Goal: Find specific page/section

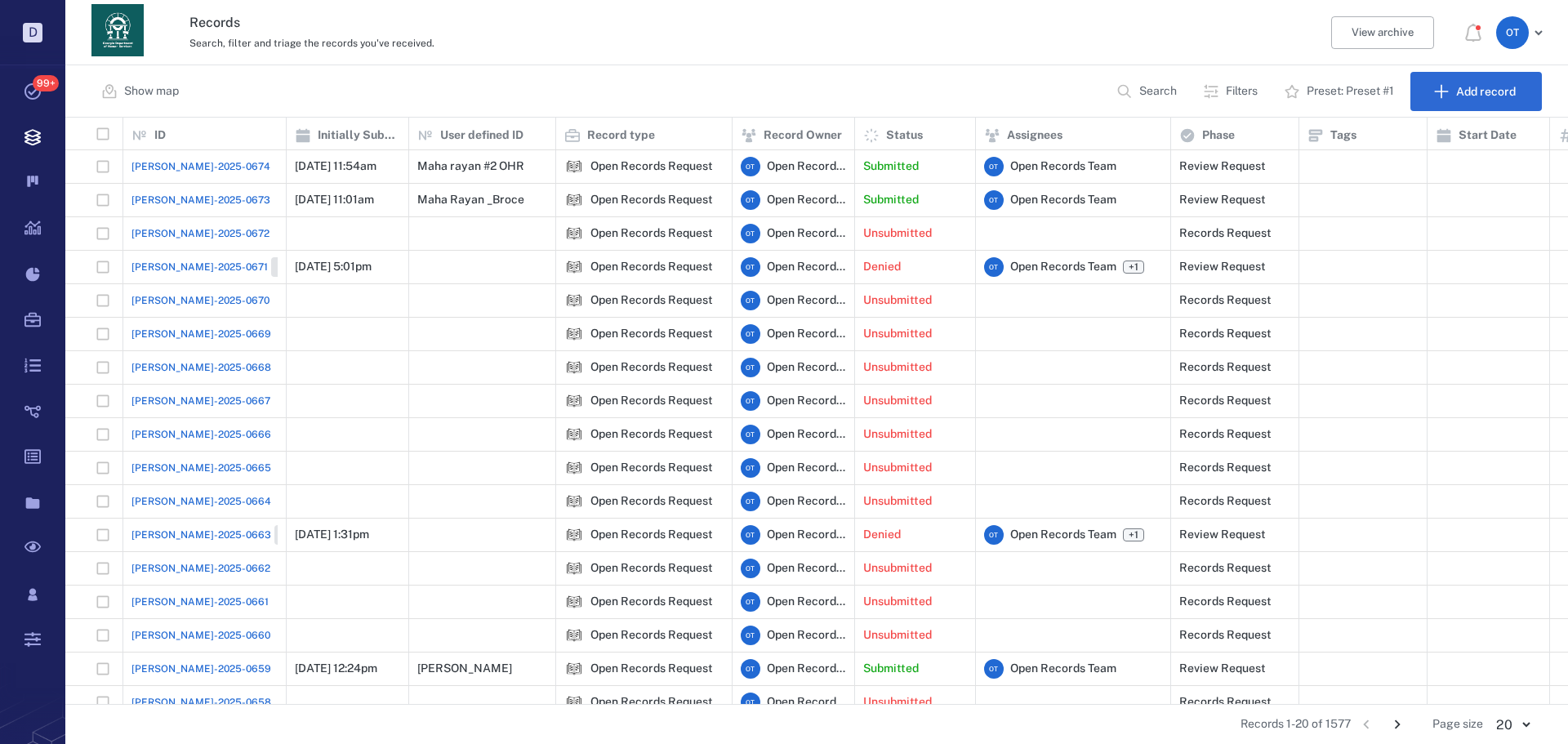
click at [1178, 94] on button "Search" at bounding box center [1149, 91] width 83 height 39
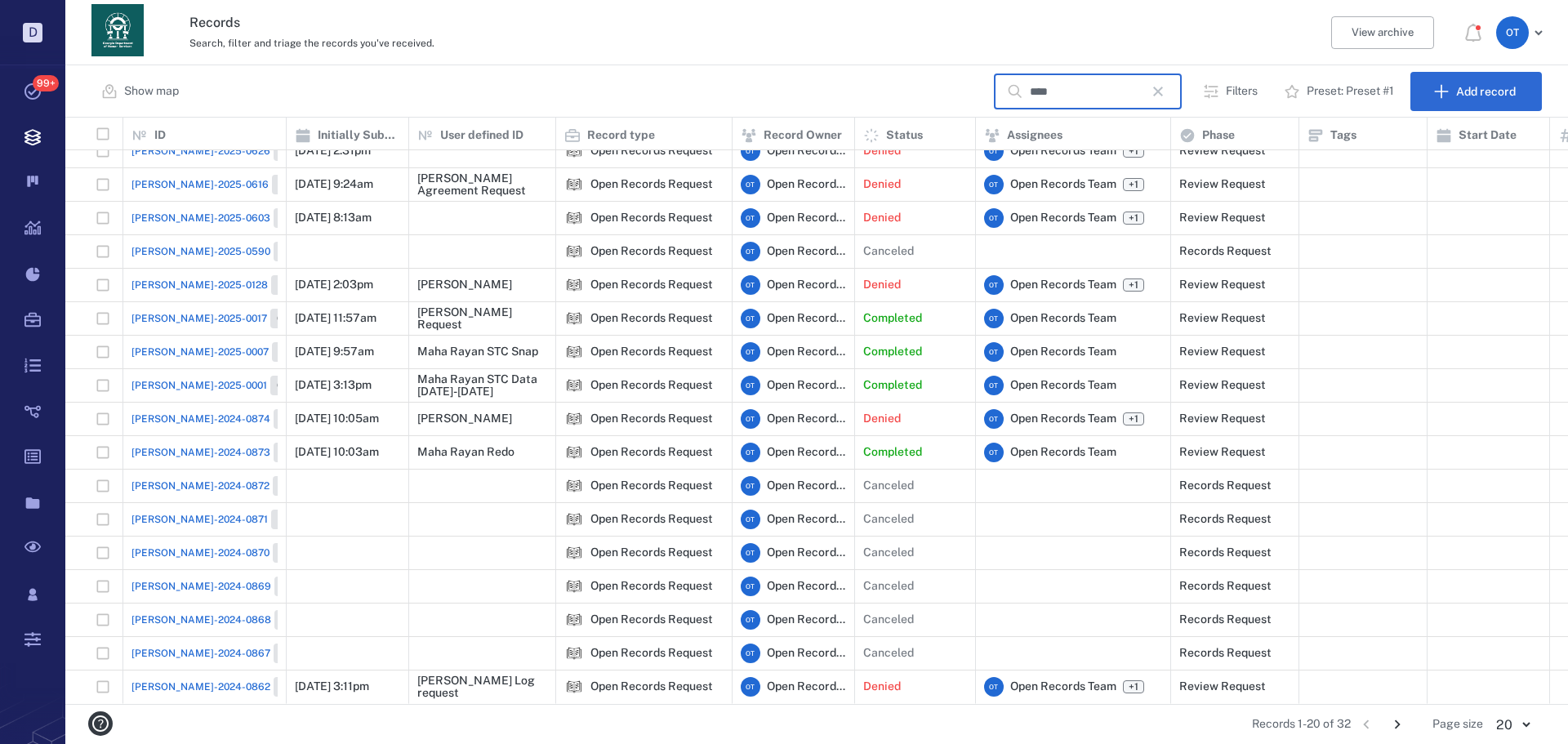
scroll to position [128, 0]
type input "****"
click at [1168, 103] on button "button" at bounding box center [1158, 91] width 28 height 28
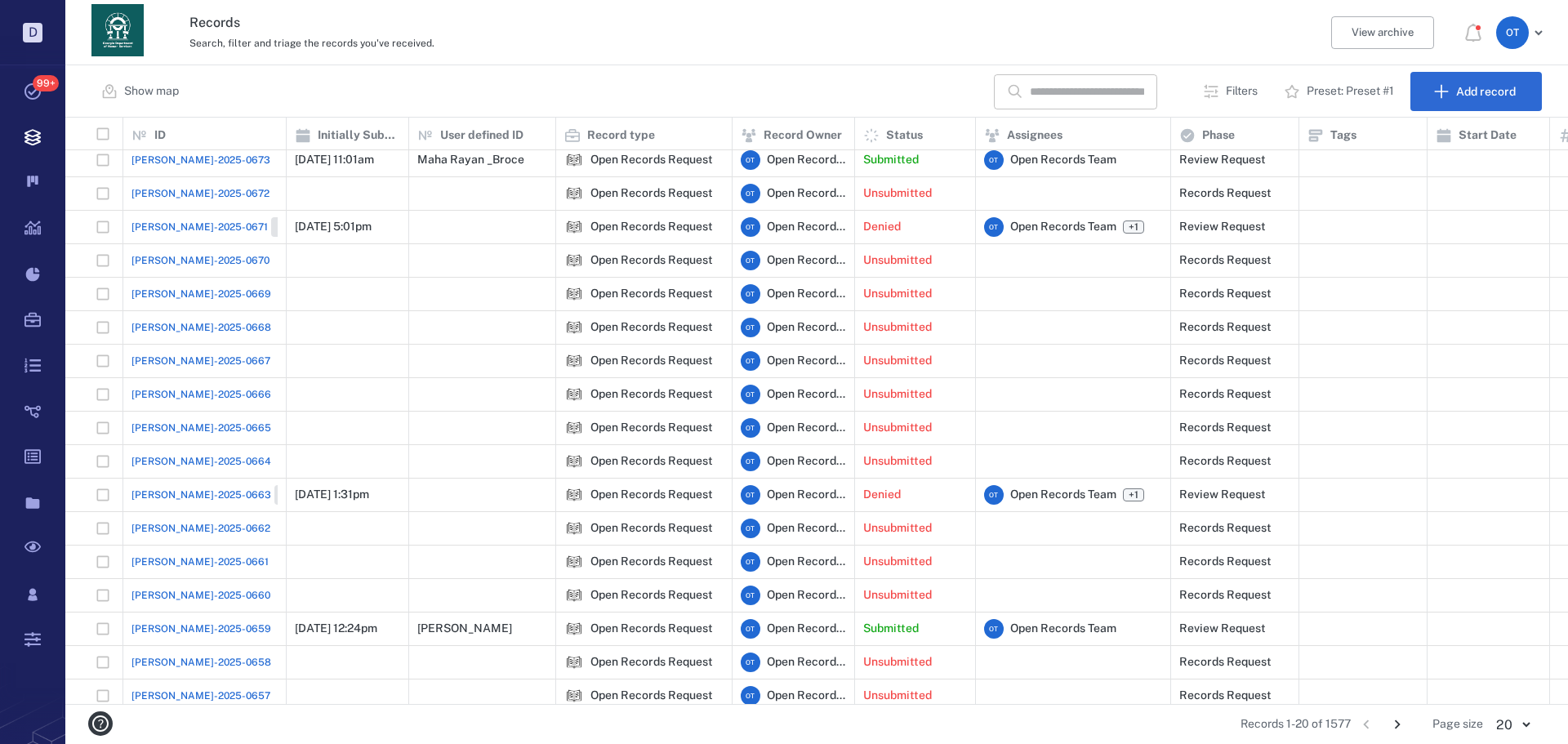
scroll to position [0, 0]
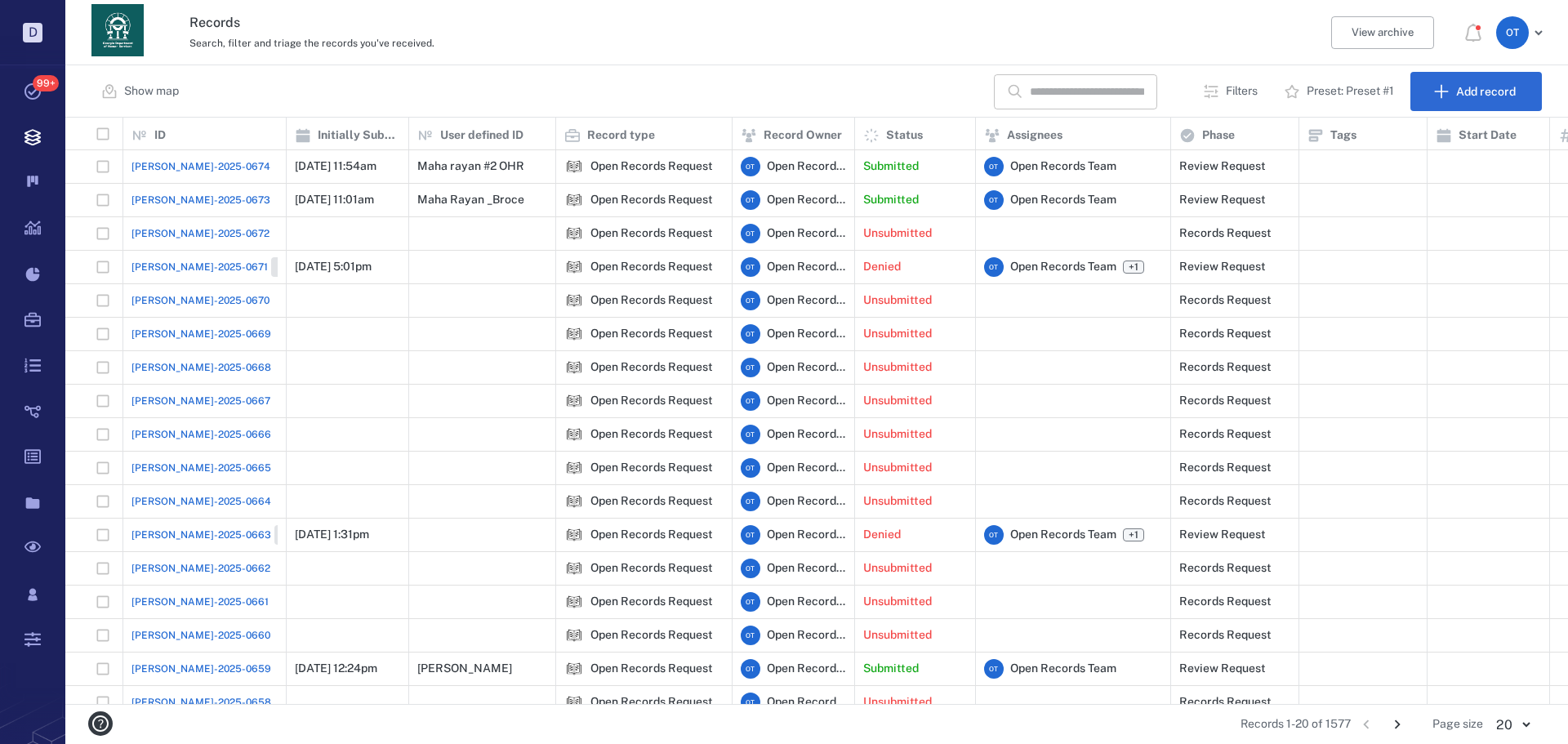
click at [1123, 95] on input "text" at bounding box center [1088, 92] width 114 height 35
type input "****"
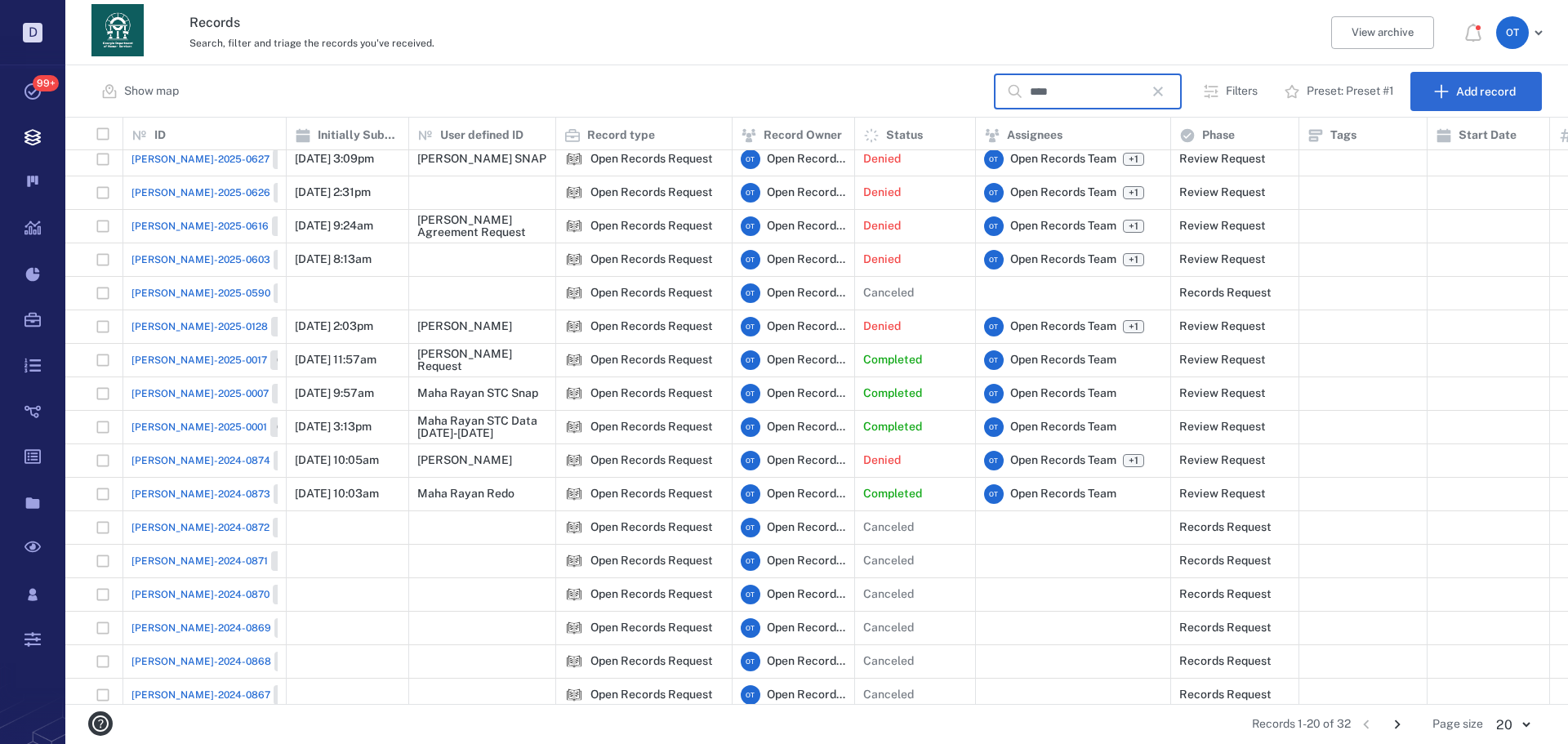
scroll to position [128, 0]
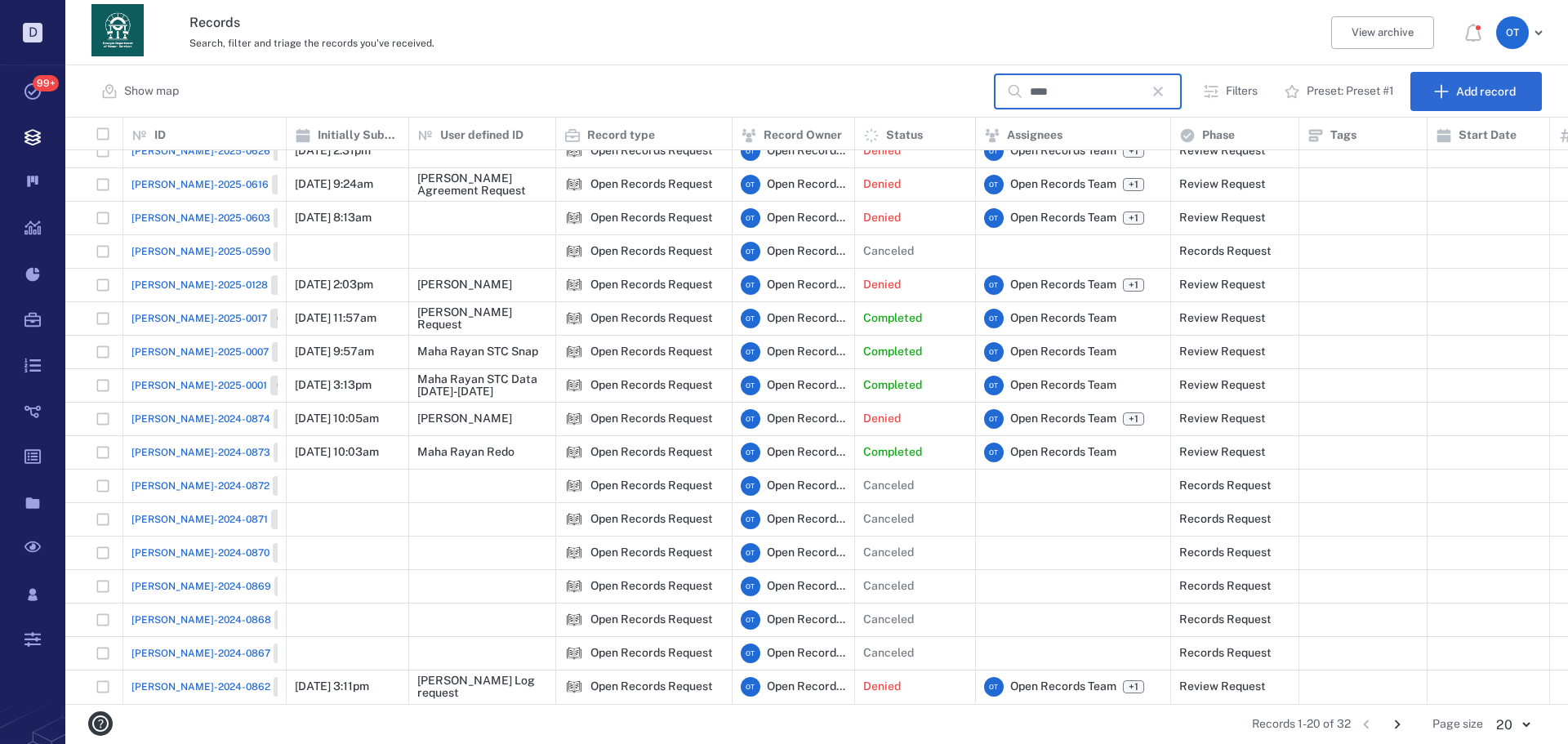
click at [1402, 723] on icon "Go to next page" at bounding box center [1398, 725] width 18 height 18
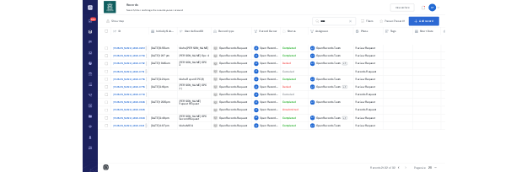
scroll to position [0, 0]
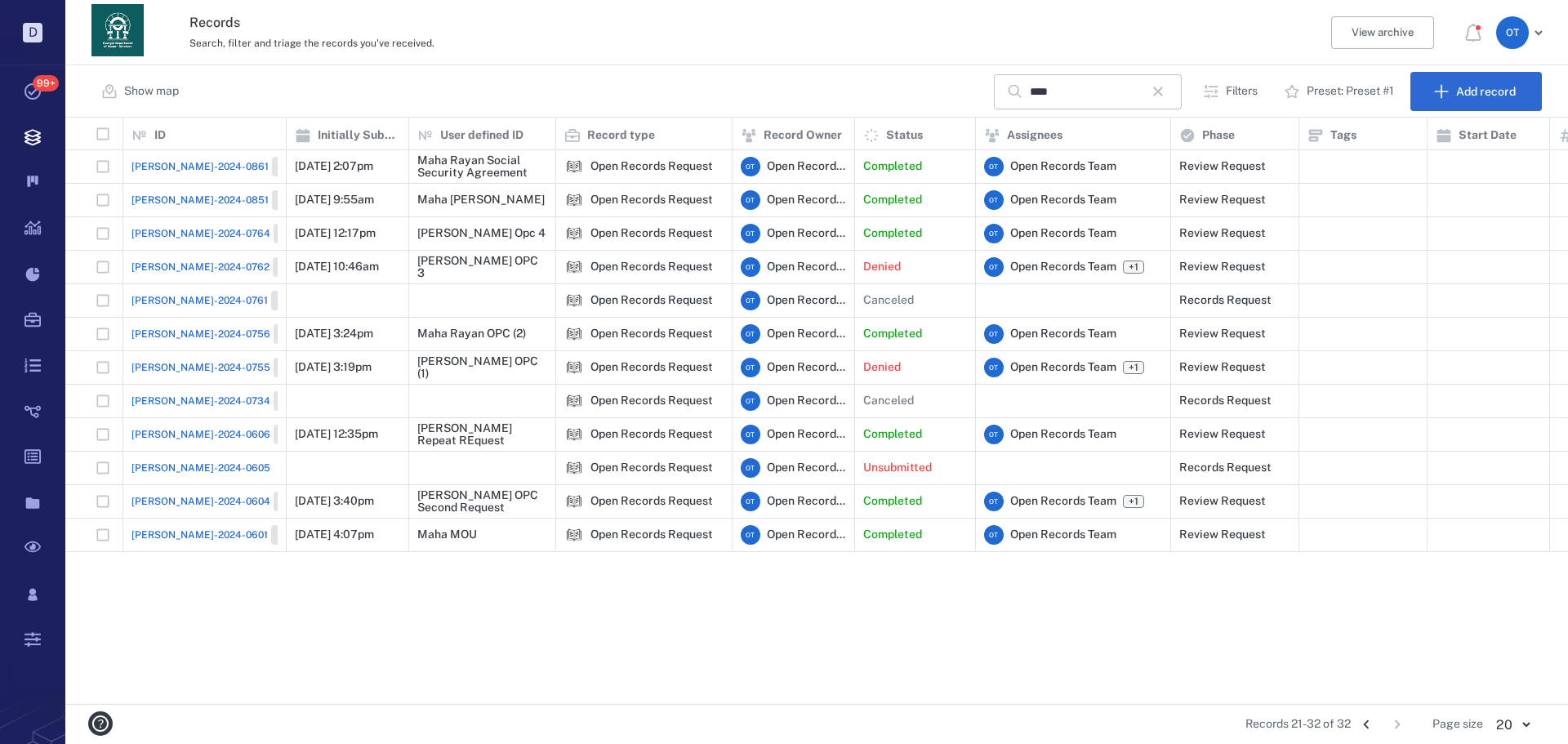
click at [1168, 91] on icon "button" at bounding box center [1158, 91] width 19 height 19
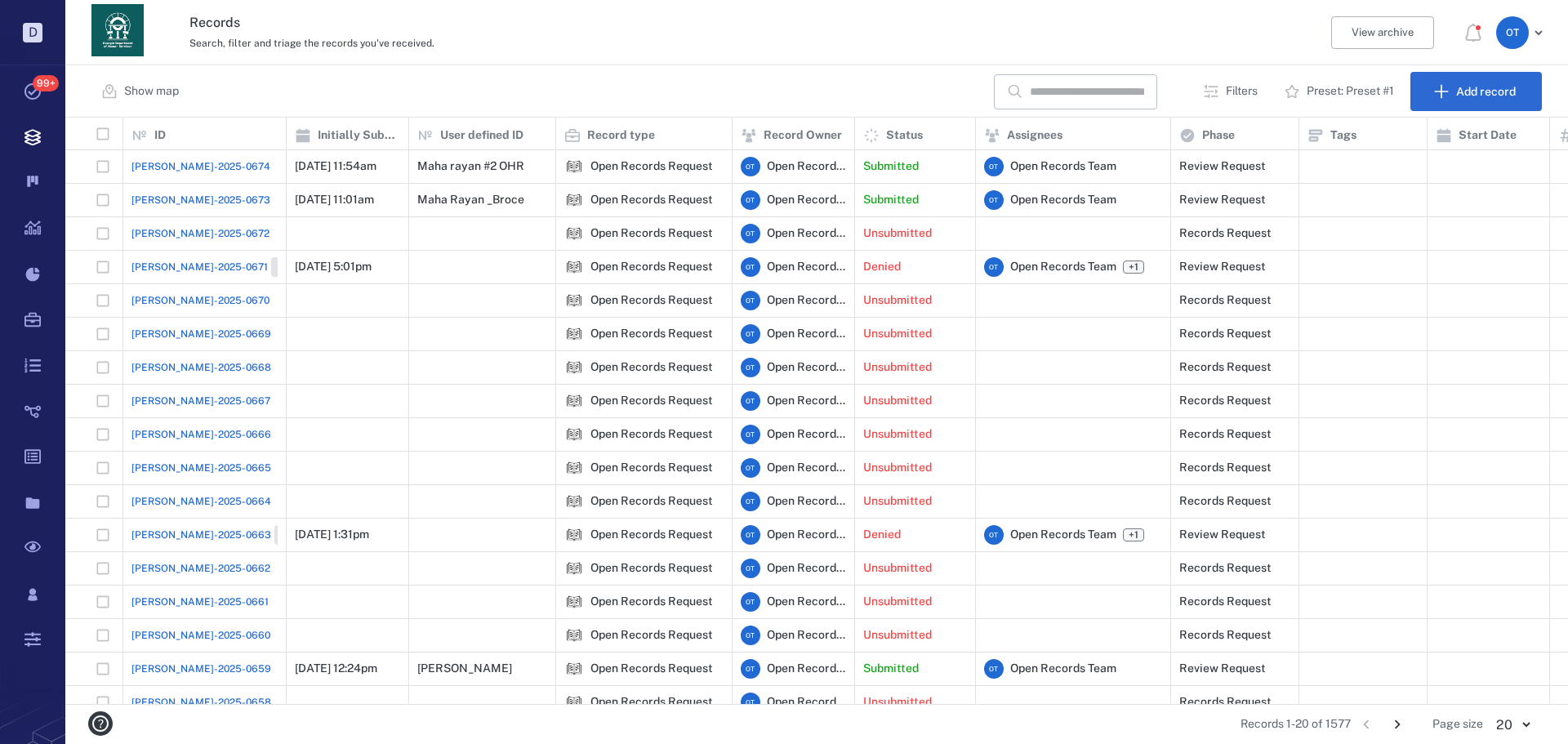
click at [811, 107] on div "Show map ​ Filters Preset: Preset #1 Add record" at bounding box center [816, 91] width 1503 height 52
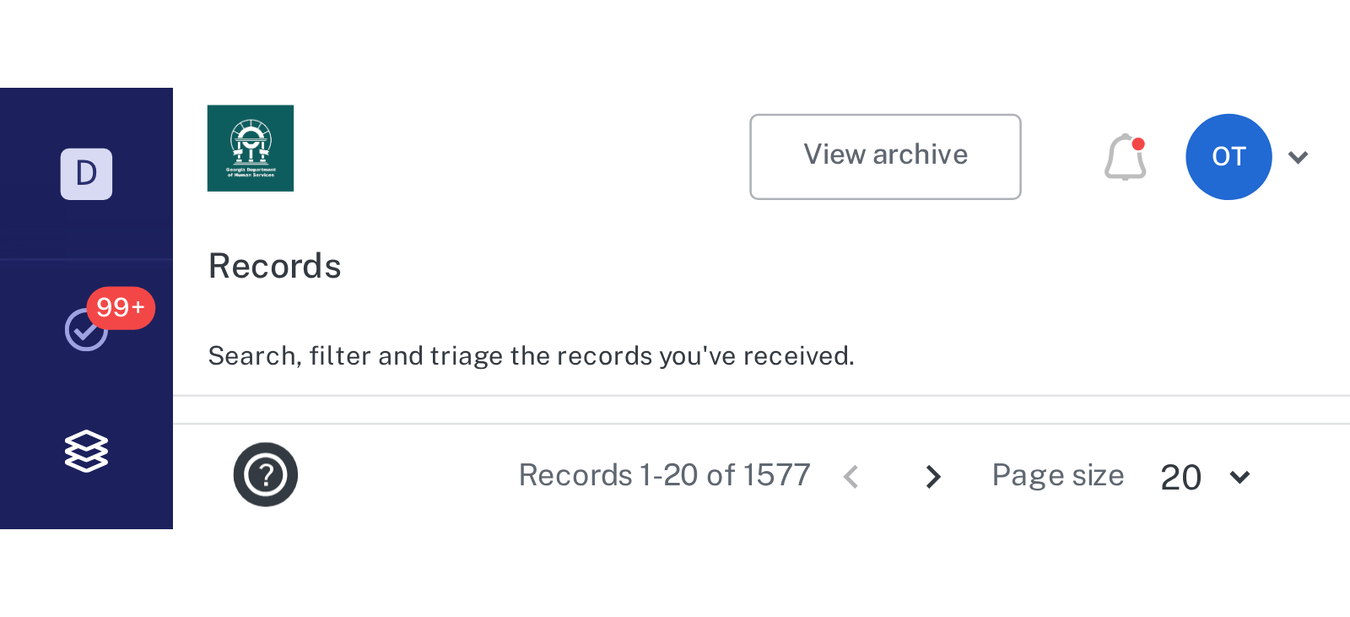
scroll to position [441, 1270]
